Goal: Task Accomplishment & Management: Manage account settings

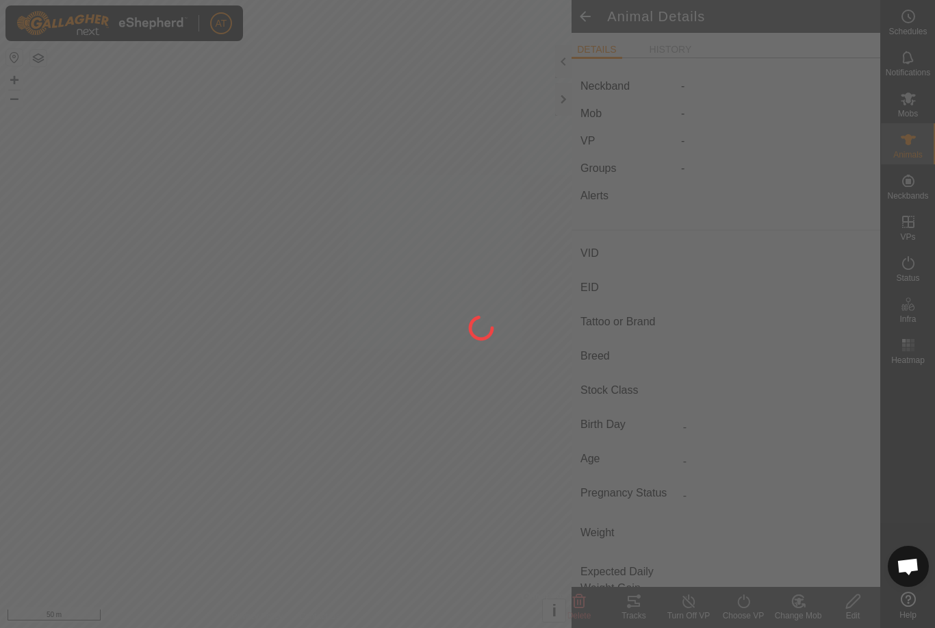
type input "U14"
type input "-"
type input "M518"
type input "-"
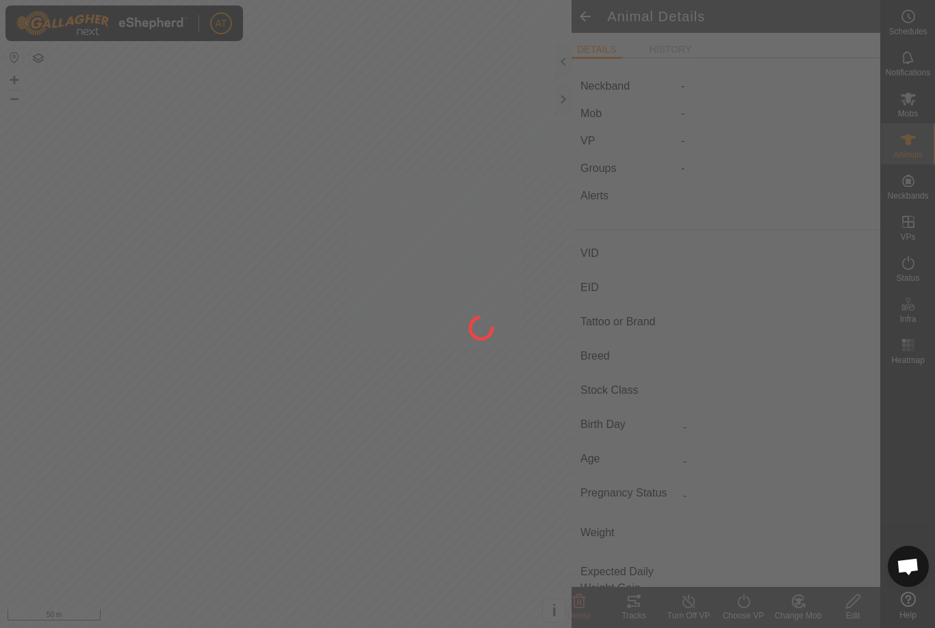
type input "0 kg"
type input "-"
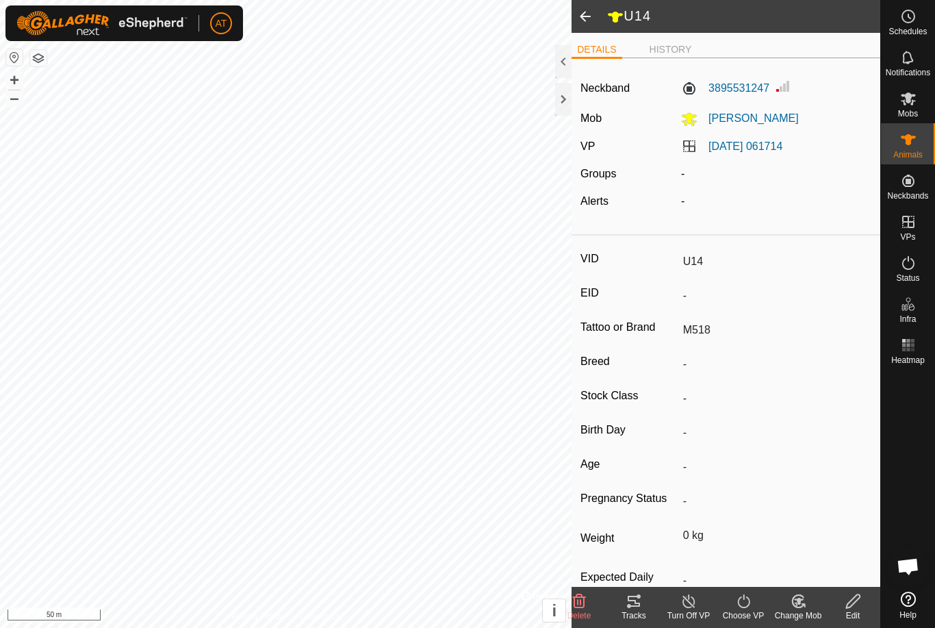
click at [815, 609] on div "Change Mob" at bounding box center [798, 615] width 55 height 12
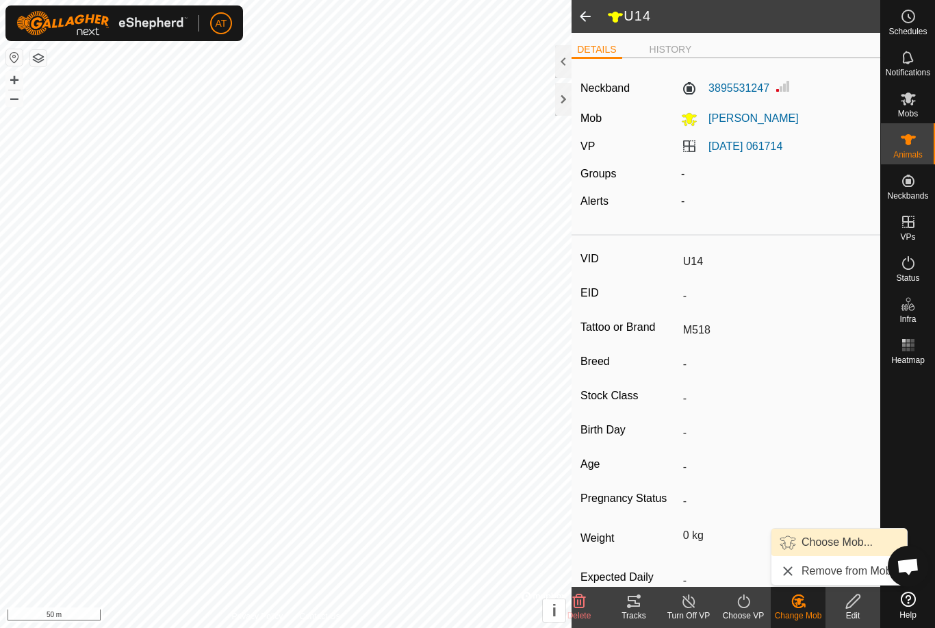
click at [846, 535] on span "Choose Mob..." at bounding box center [837, 542] width 71 height 16
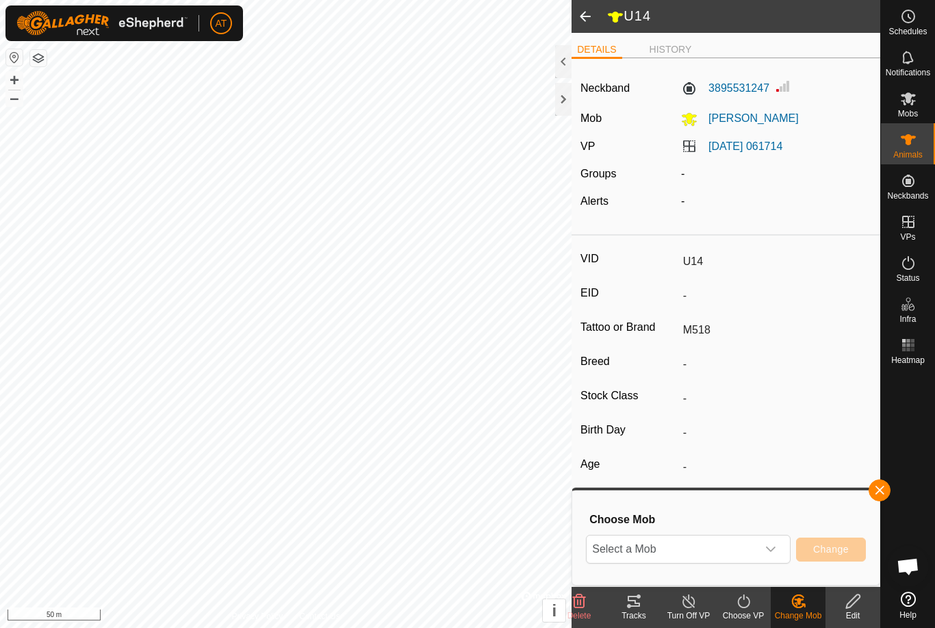
click at [751, 544] on span "Select a Mob" at bounding box center [672, 548] width 170 height 27
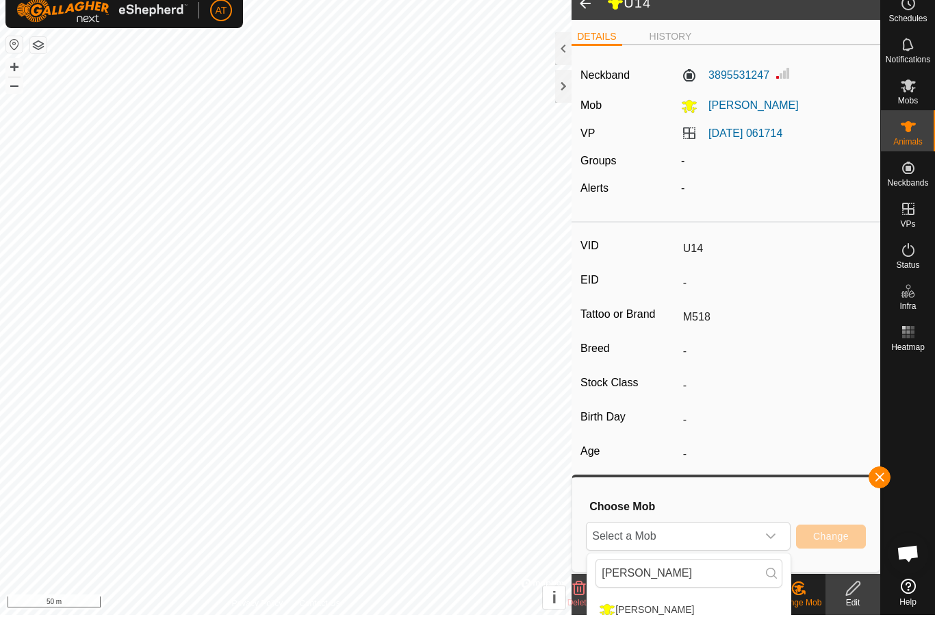
scroll to position [13, 0]
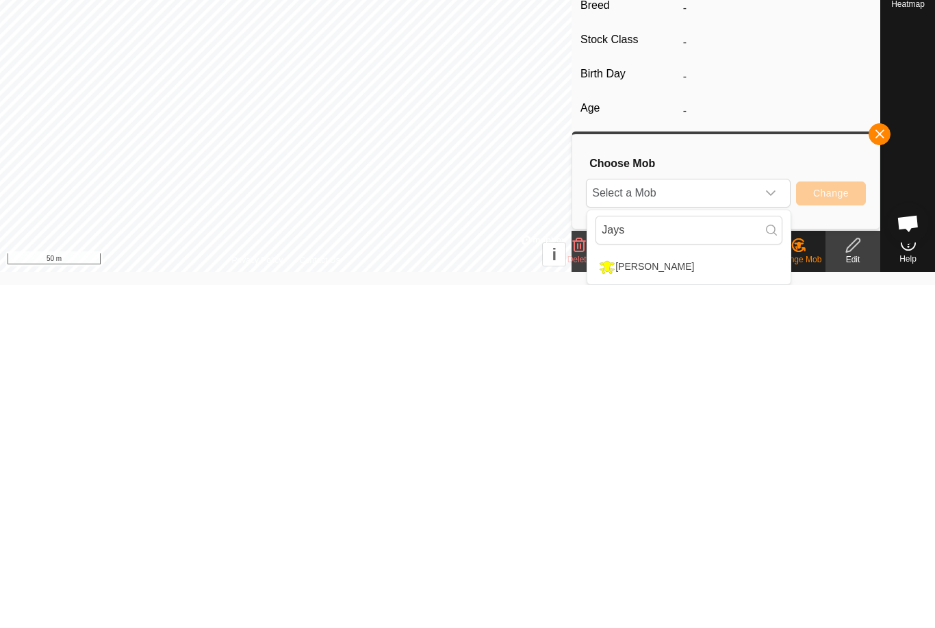
type input "Jays"
click at [692, 593] on li "[PERSON_NAME]" at bounding box center [688, 610] width 203 height 34
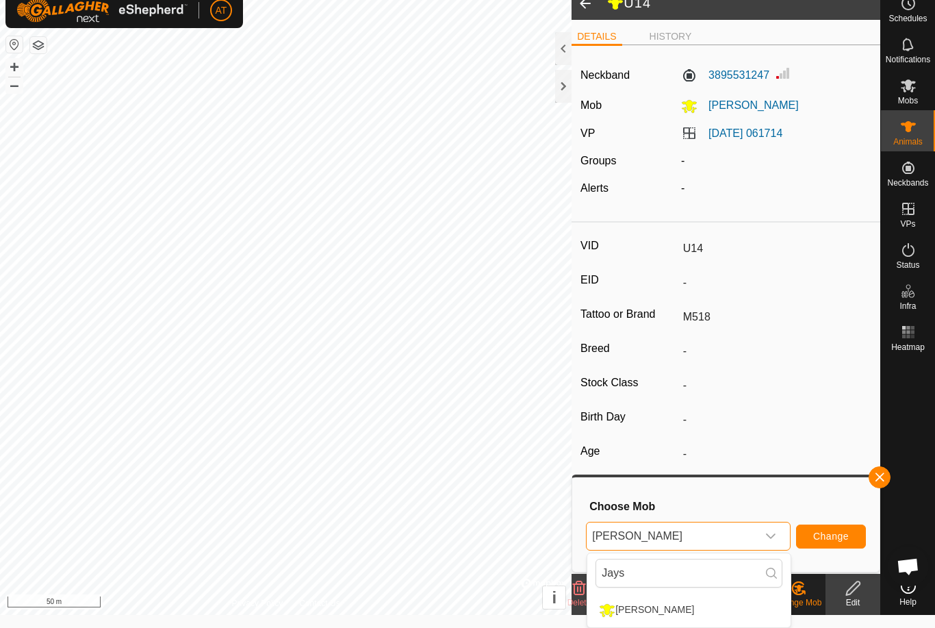
scroll to position [0, 0]
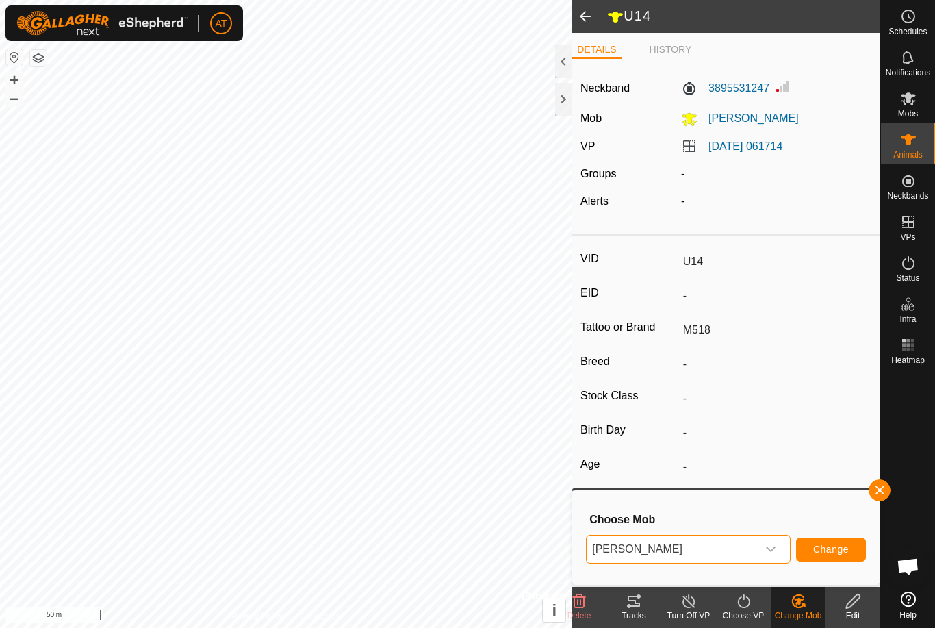
click at [721, 553] on span "[PERSON_NAME]" at bounding box center [672, 548] width 170 height 27
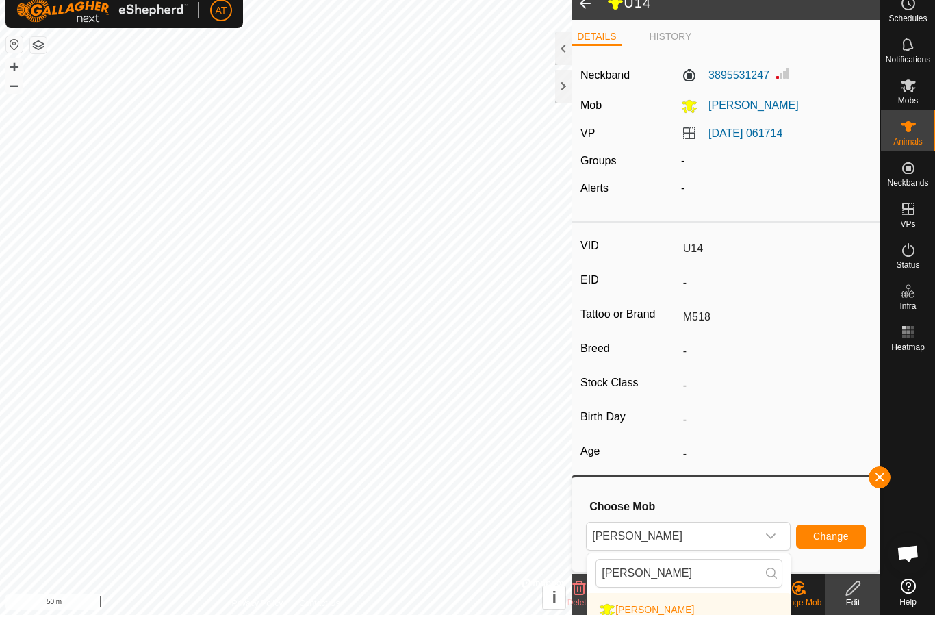
scroll to position [13, 0]
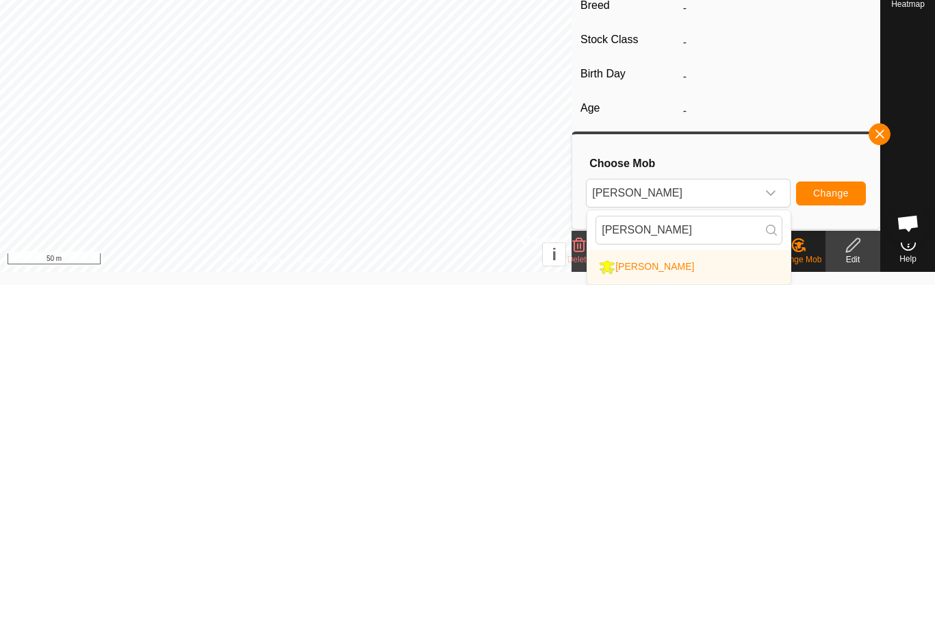
type input "J"
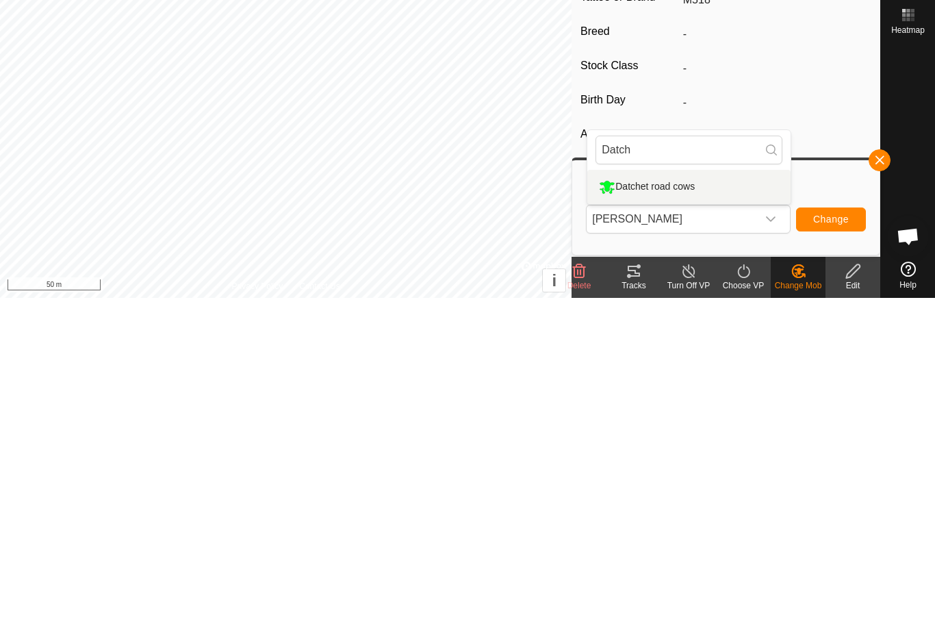
type input "Datch"
click at [718, 500] on li "Datchet road cows" at bounding box center [688, 517] width 203 height 34
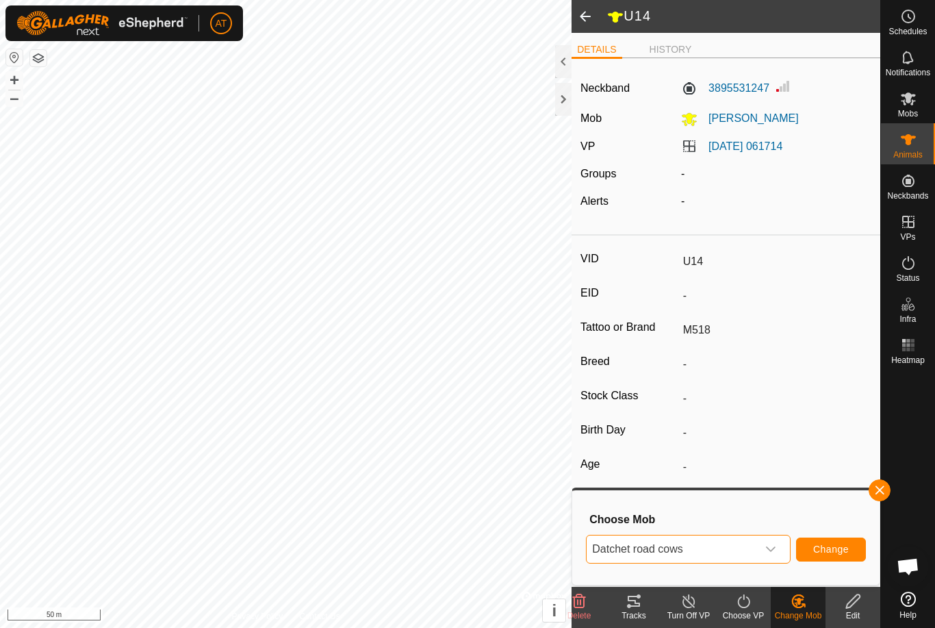
click at [838, 553] on span "Change" at bounding box center [831, 549] width 36 height 11
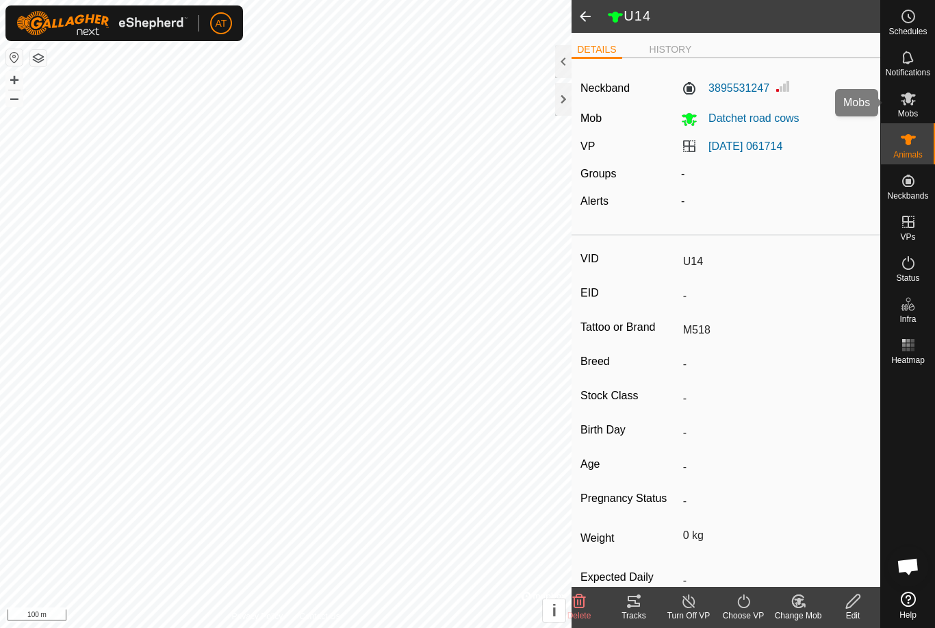
click at [929, 109] on div "Mobs" at bounding box center [908, 102] width 54 height 41
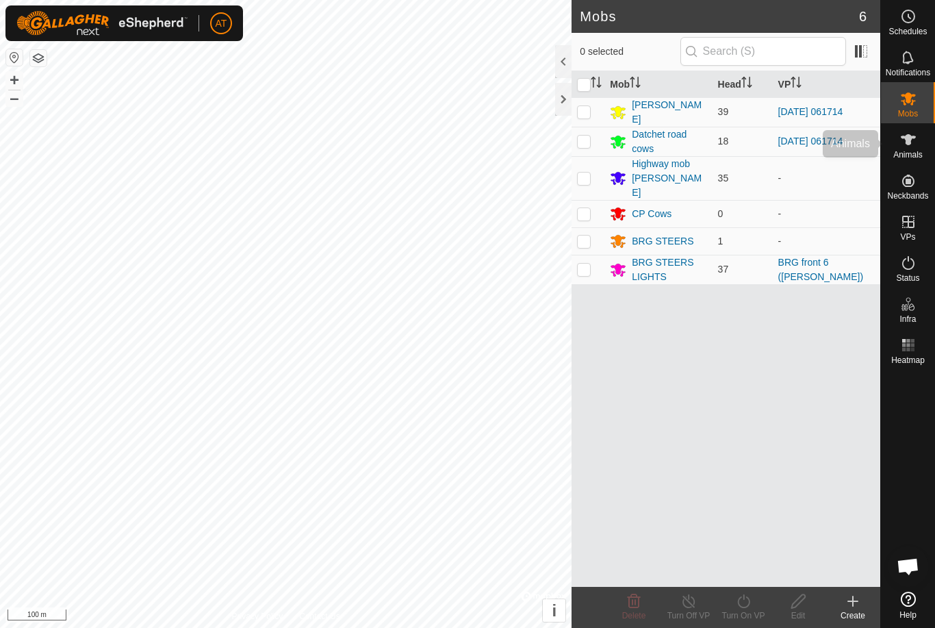
click at [918, 152] on span "Animals" at bounding box center [907, 155] width 29 height 8
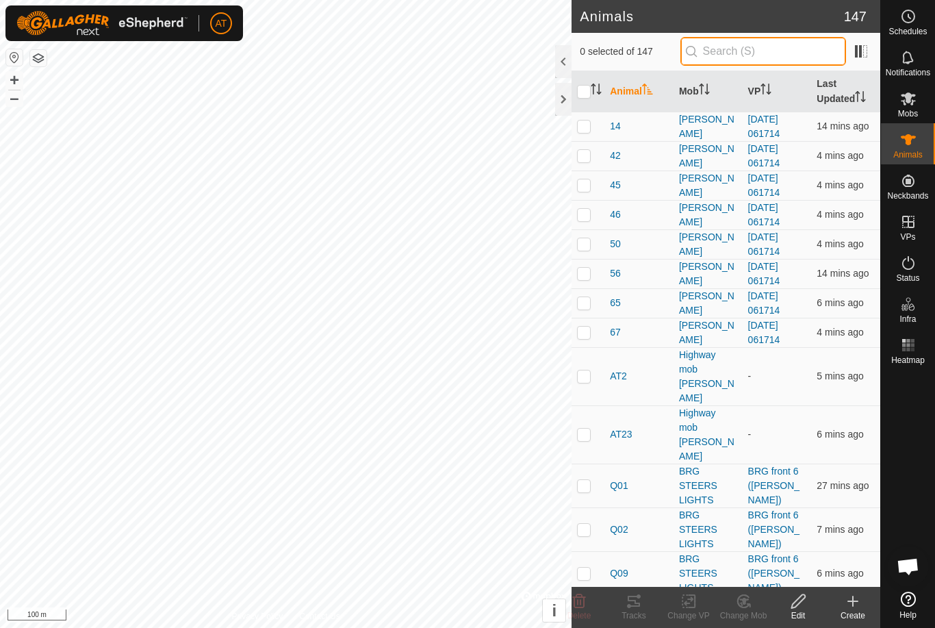
click at [809, 58] on input "text" at bounding box center [764, 51] width 166 height 29
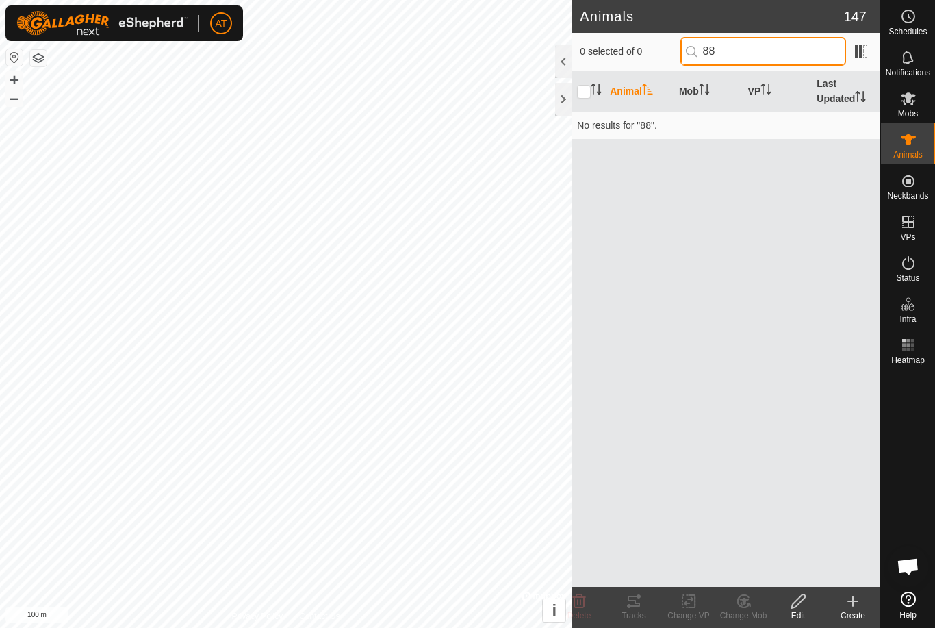
type input "8"
type input "4"
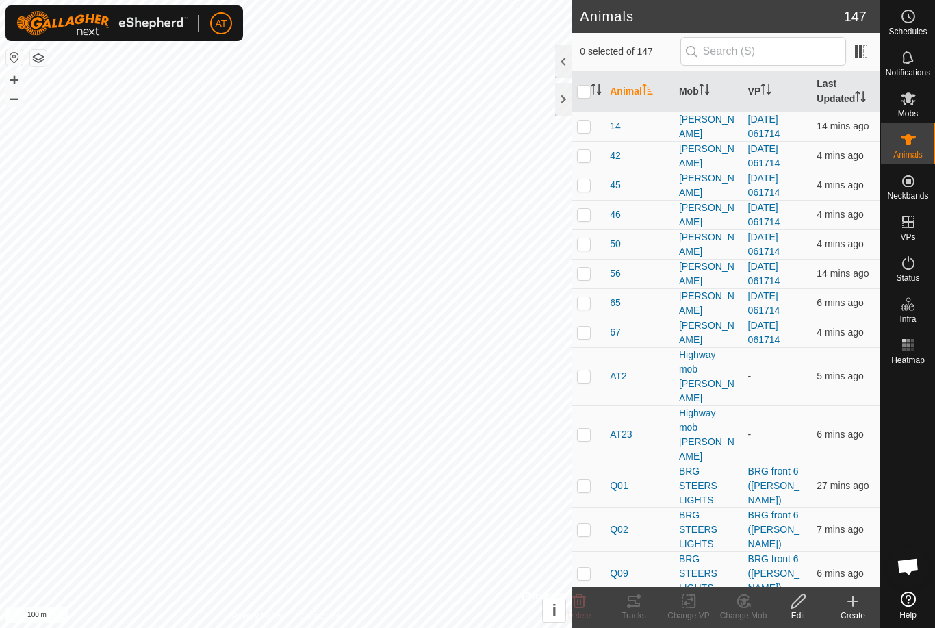
click at [563, 111] on div at bounding box center [563, 99] width 16 height 33
